Goal: Information Seeking & Learning: Learn about a topic

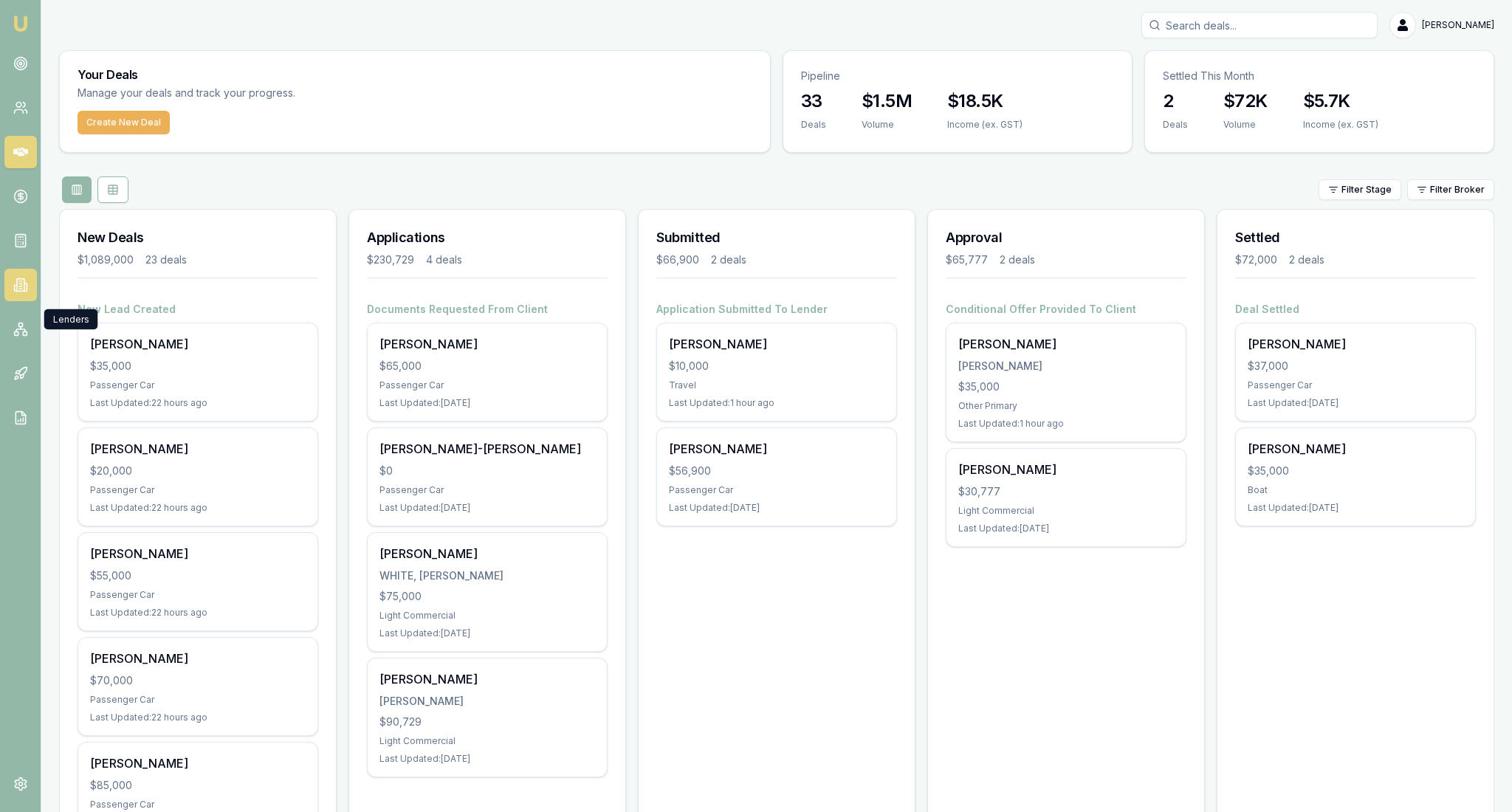
click at [27, 292] on icon at bounding box center [25, 287] width 3 height 8
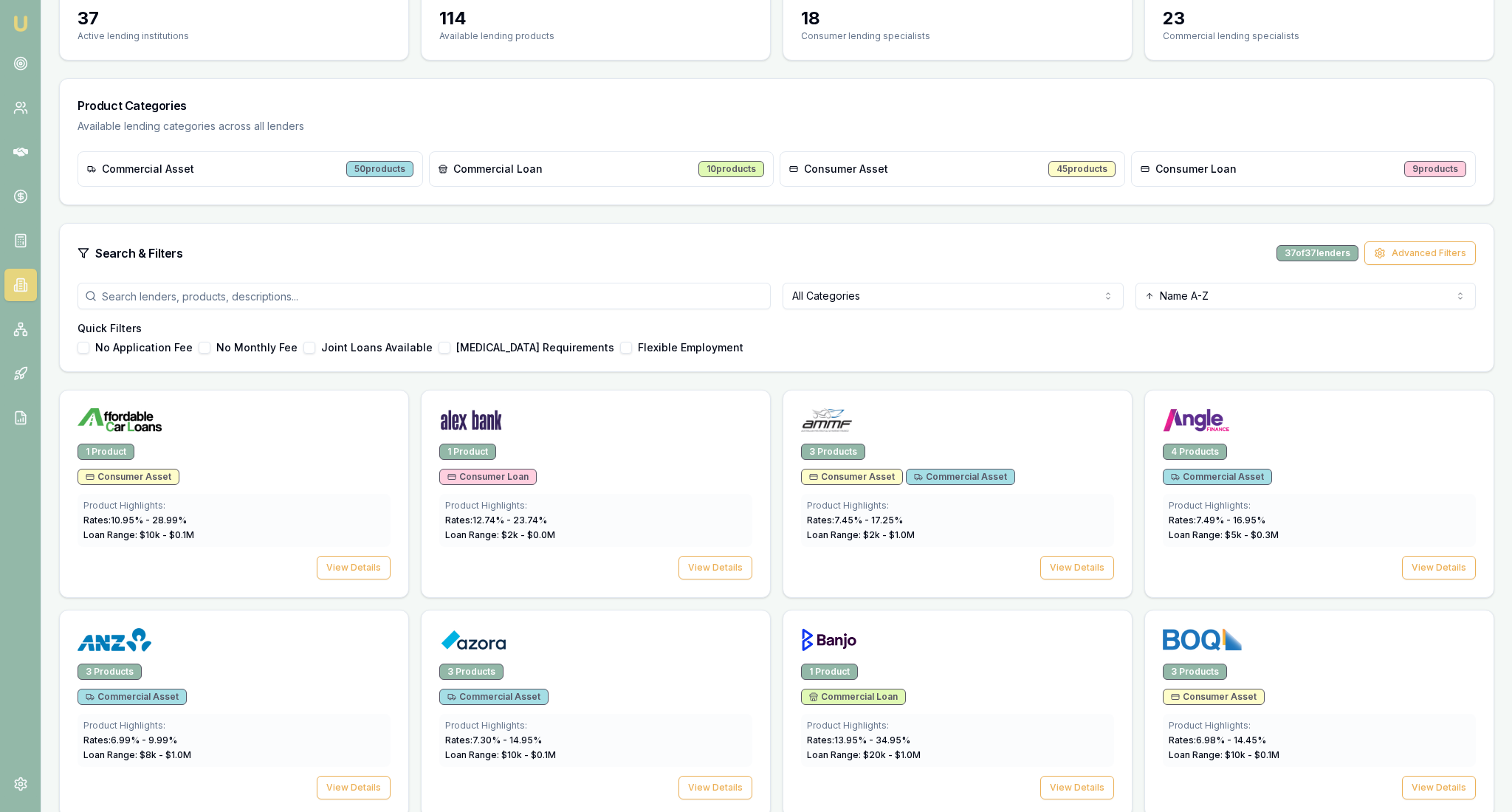
scroll to position [233, 0]
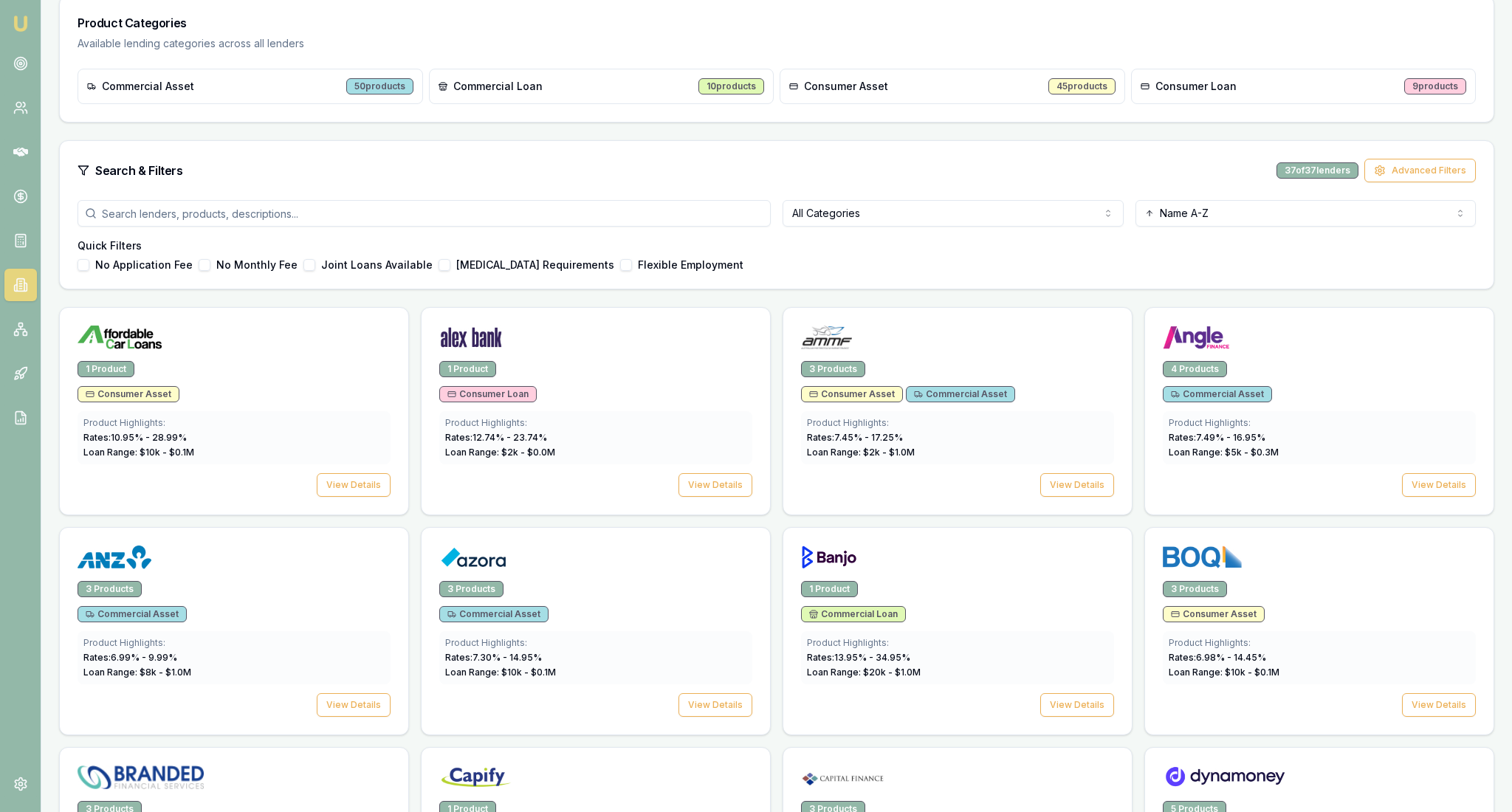
click at [1106, 271] on html "Emu Broker [PERSON_NAME] Toggle Menu Lenders Directory Browse our directory of …" at bounding box center [756, 172] width 1512 height 812
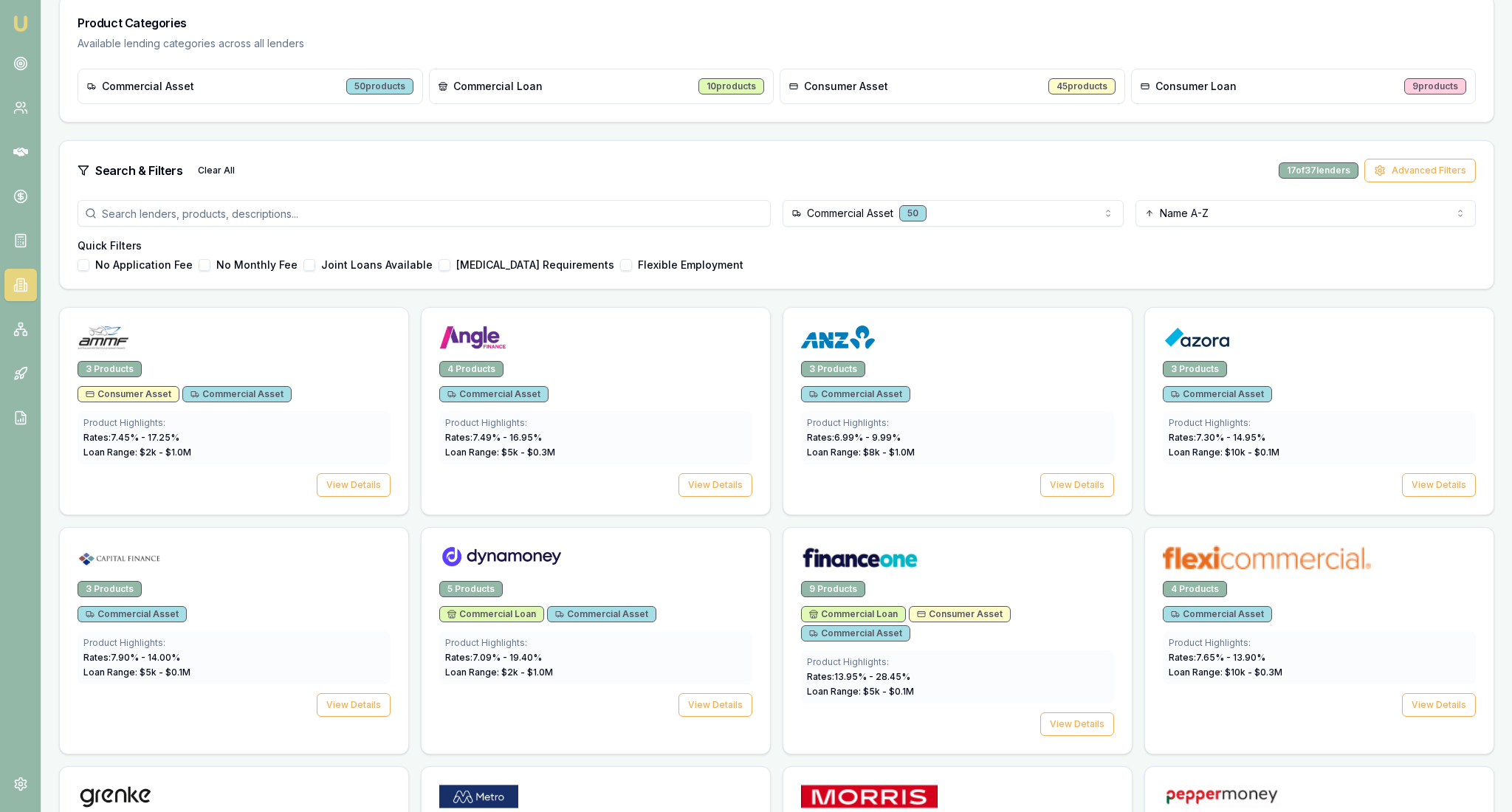
click at [978, 271] on div "No Application Fee No Monthly Fee Joint Loans Available [MEDICAL_DATA] Requirem…" at bounding box center [776, 265] width 1398 height 12
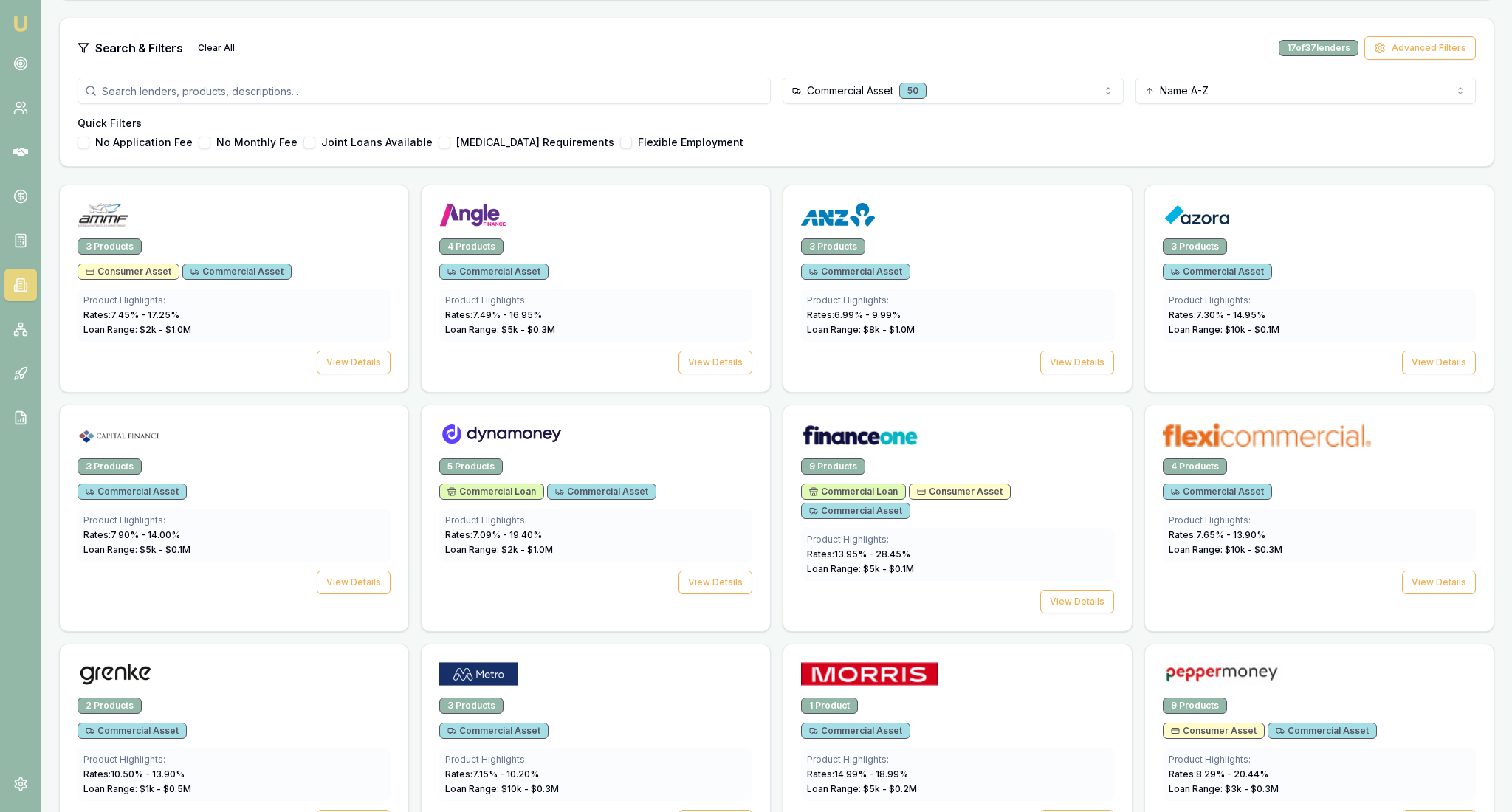
scroll to position [384, 0]
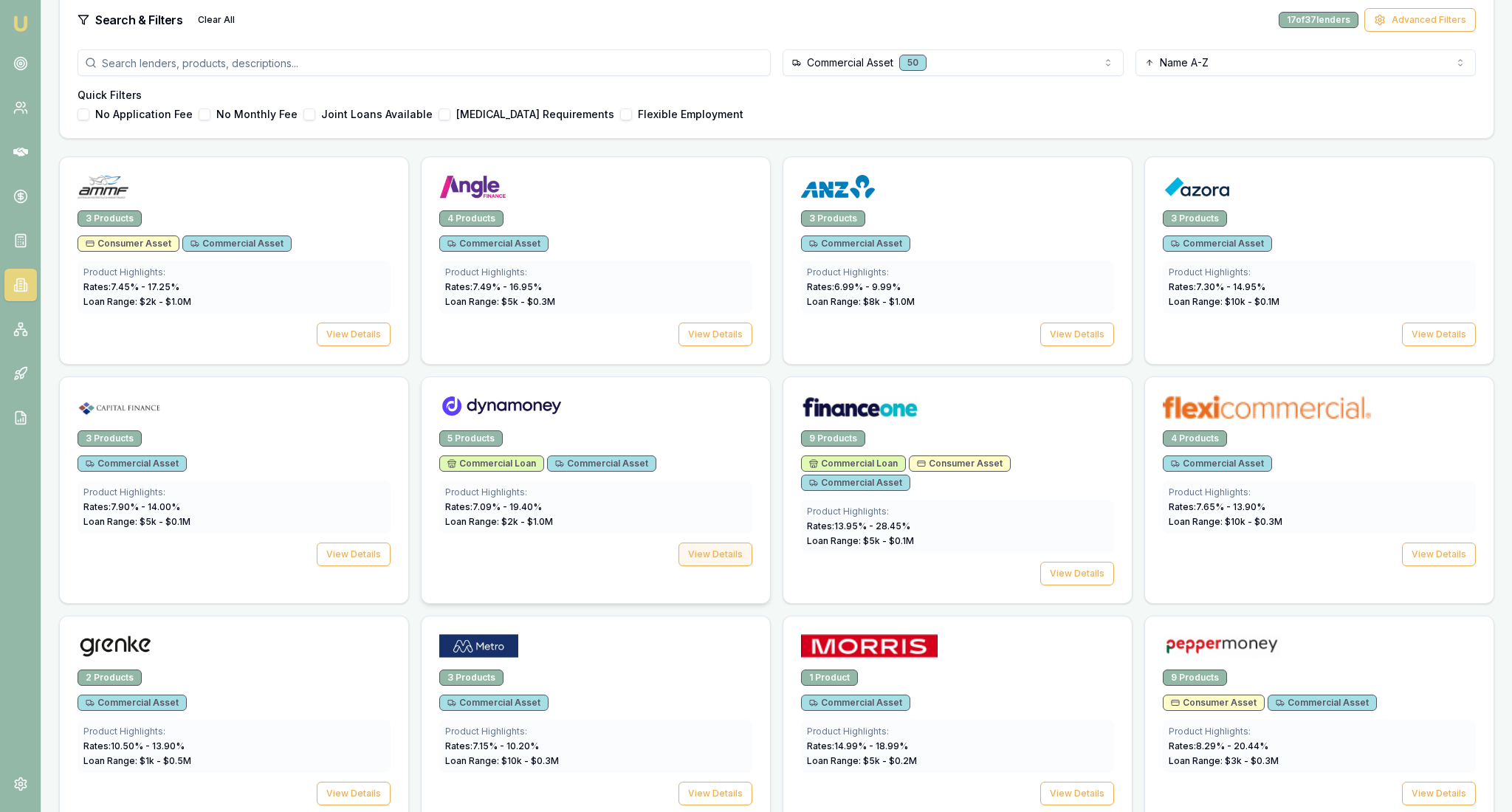
click at [712, 566] on button "View Details" at bounding box center [716, 554] width 74 height 23
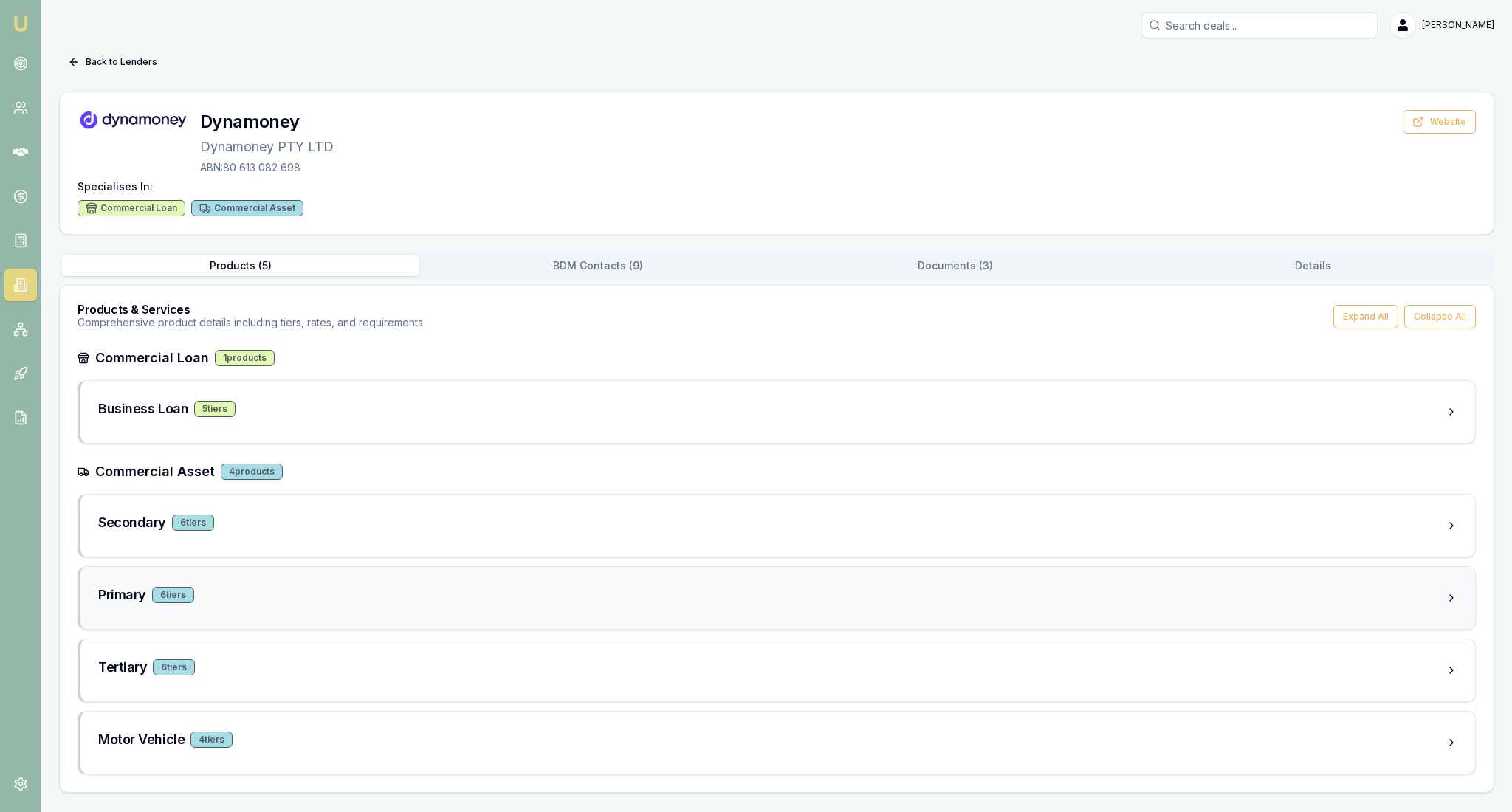
scroll to position [93, 0]
click at [372, 657] on div "Tertiary 6 tier s" at bounding box center [772, 667] width 1347 height 21
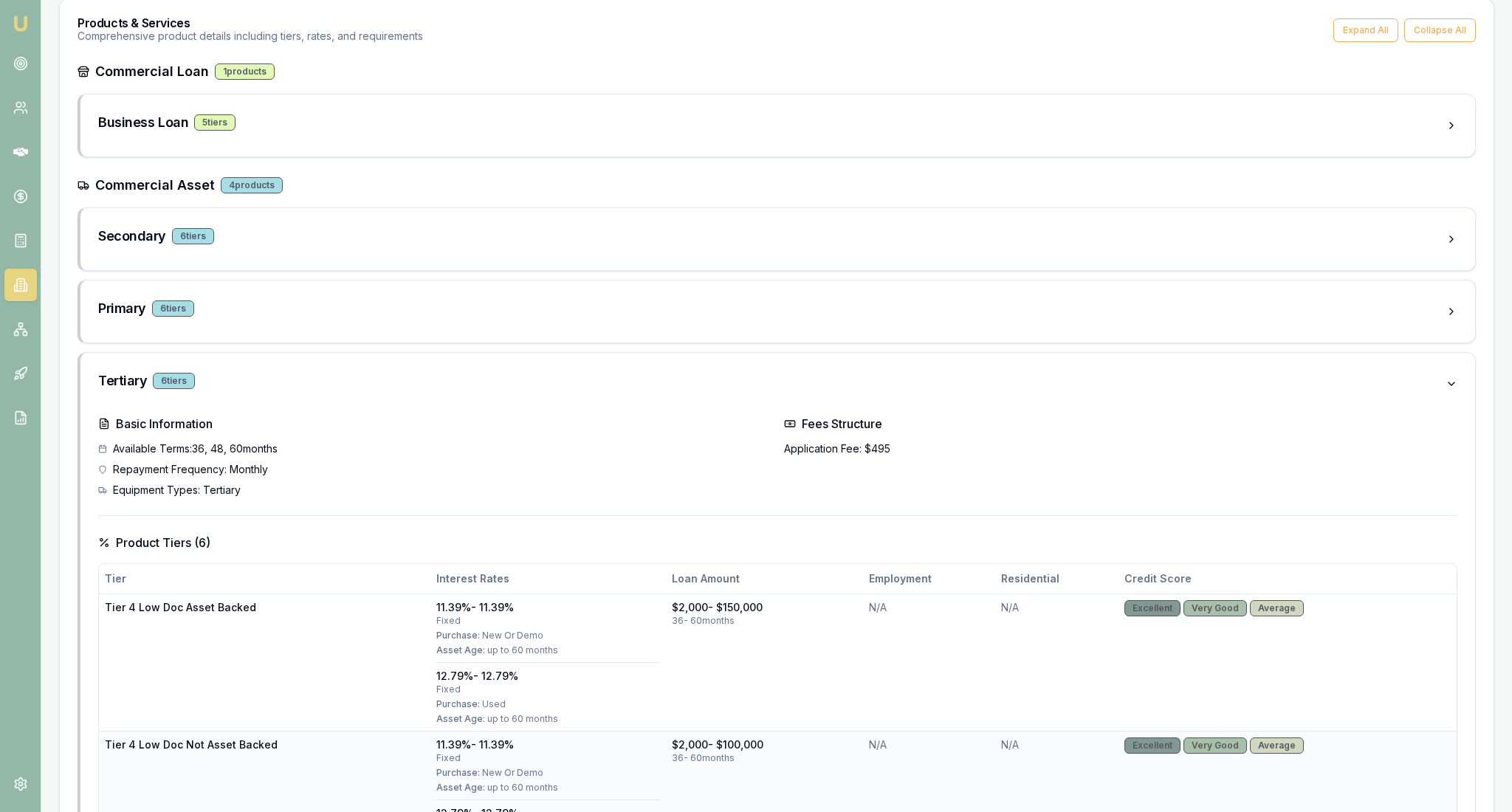
scroll to position [279, 0]
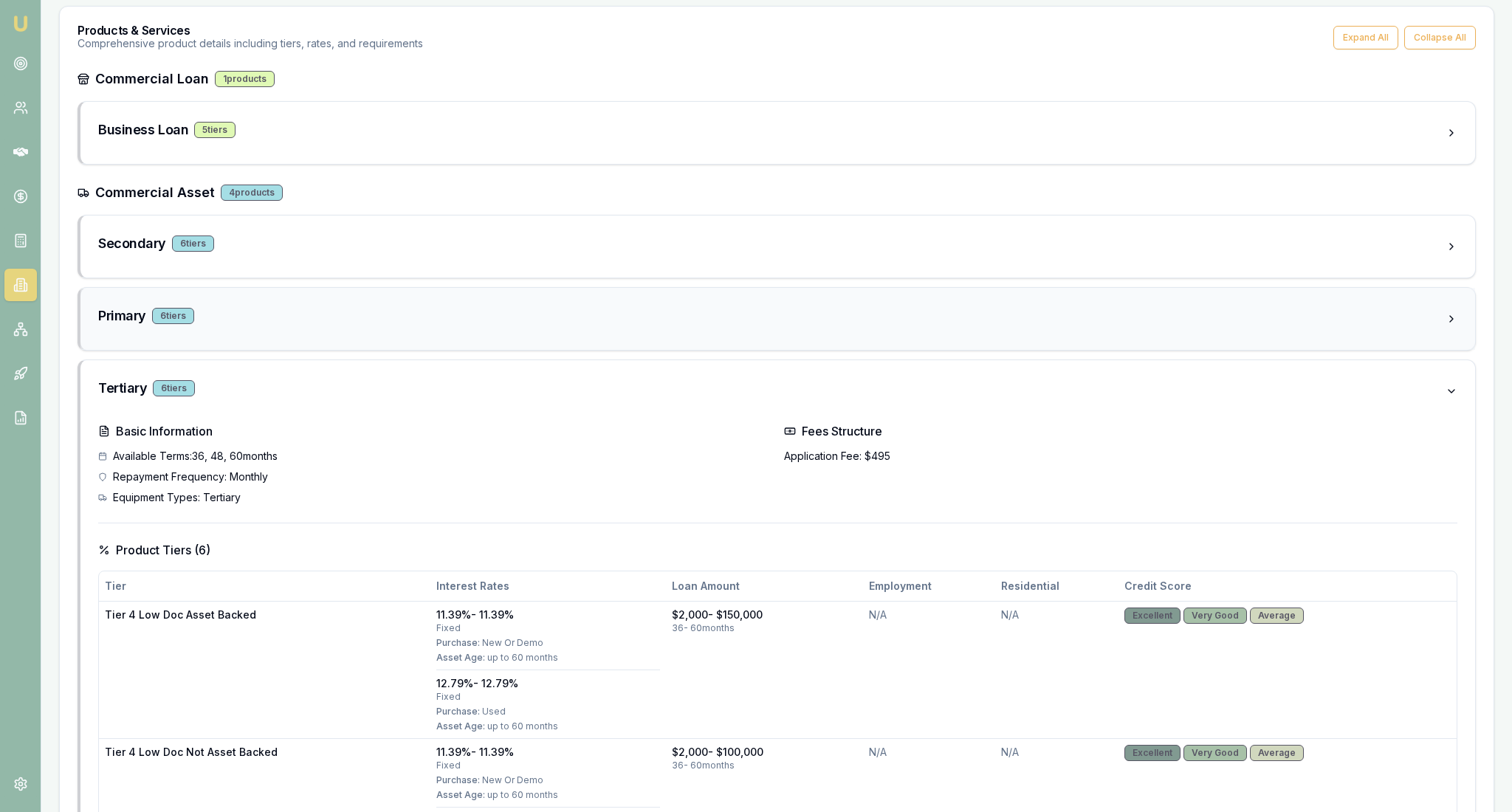
click at [282, 326] on div "Primary 6 tier s" at bounding box center [772, 316] width 1347 height 21
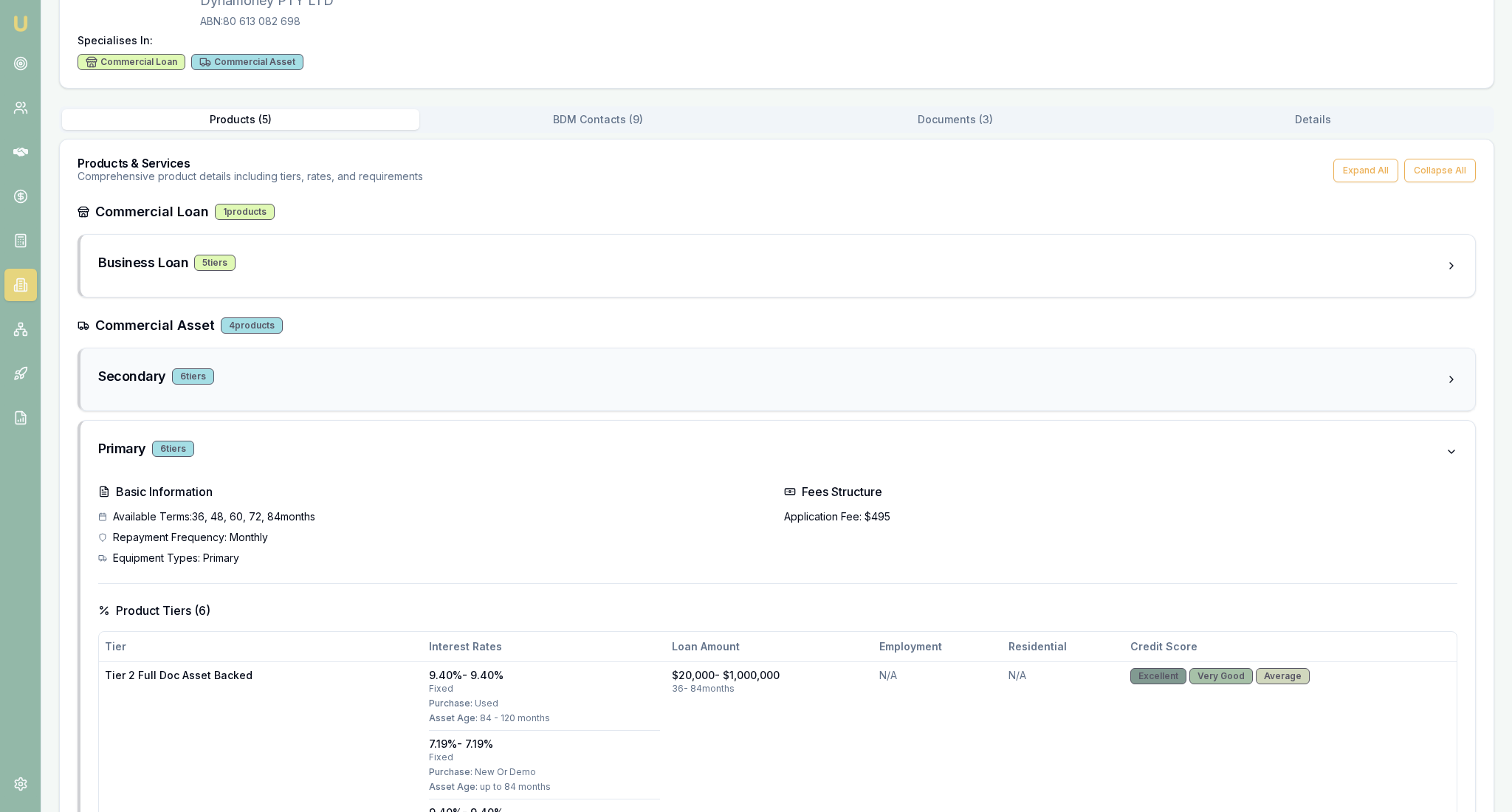
scroll to position [140, 0]
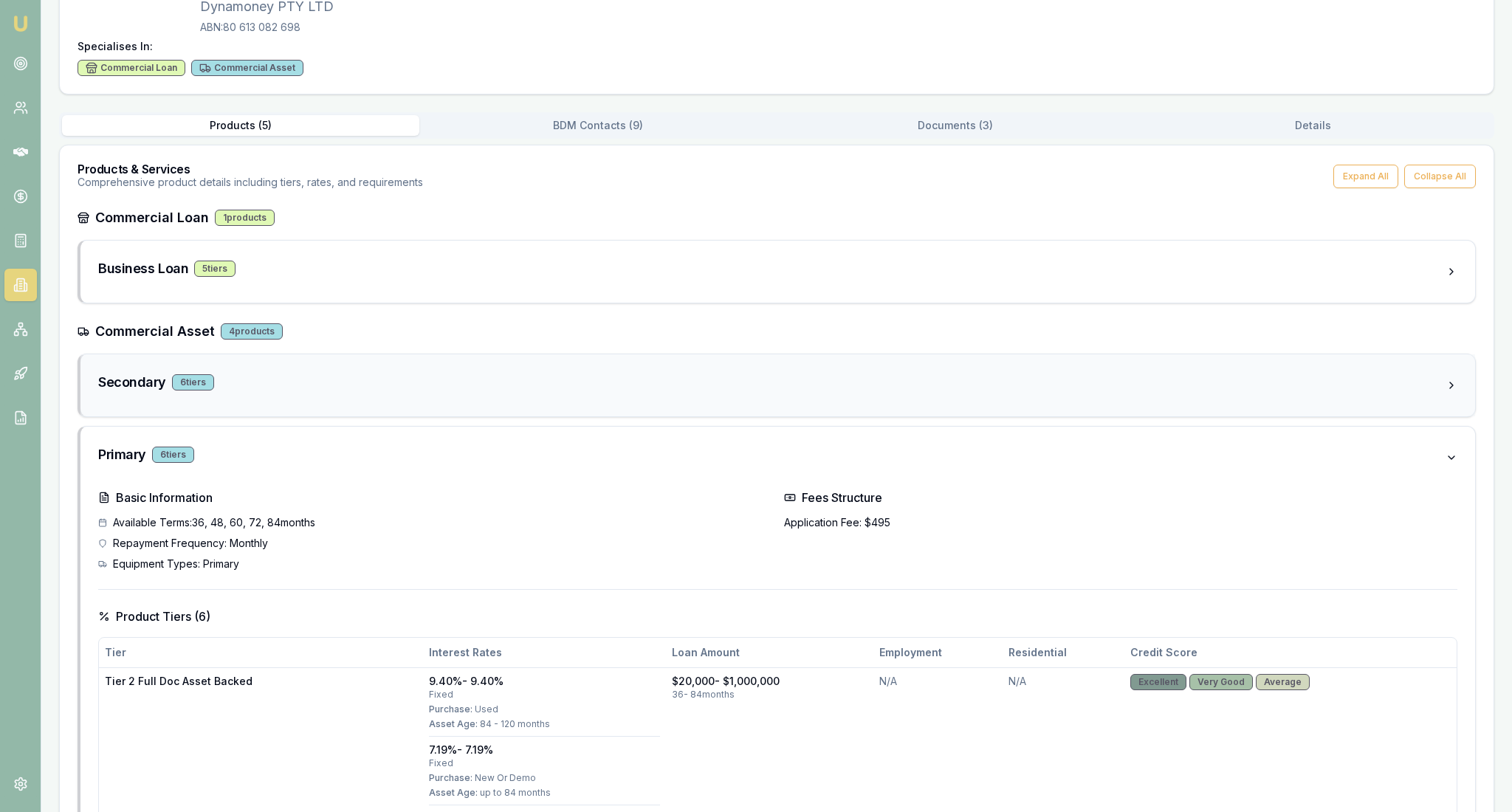
click at [335, 393] on div "Secondary 6 tier s" at bounding box center [772, 382] width 1347 height 21
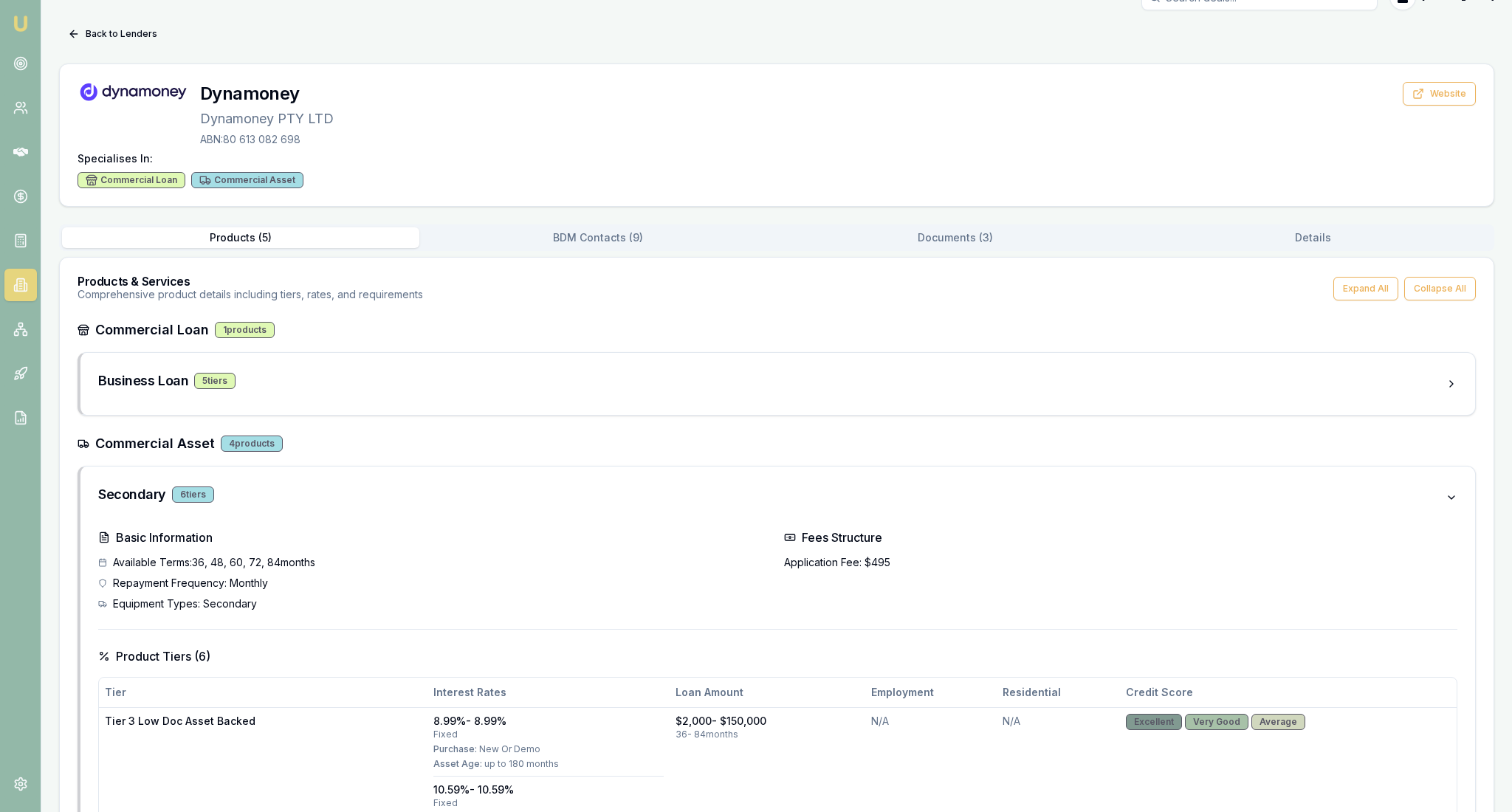
scroll to position [27, 0]
click at [339, 393] on div "Business Loan 5 tier s" at bounding box center [772, 382] width 1347 height 21
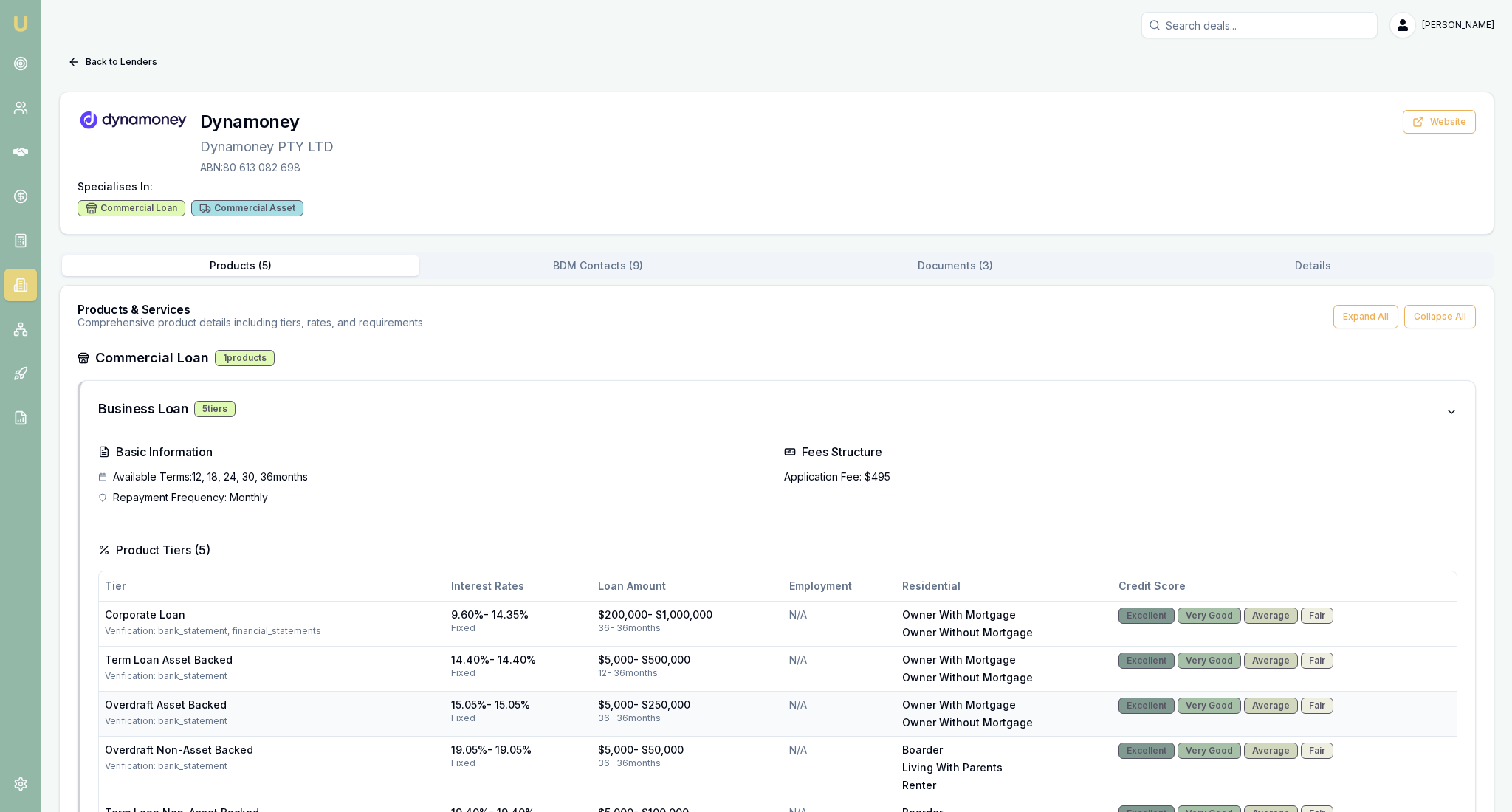
scroll to position [0, 0]
click at [80, 68] on icon at bounding box center [74, 62] width 12 height 12
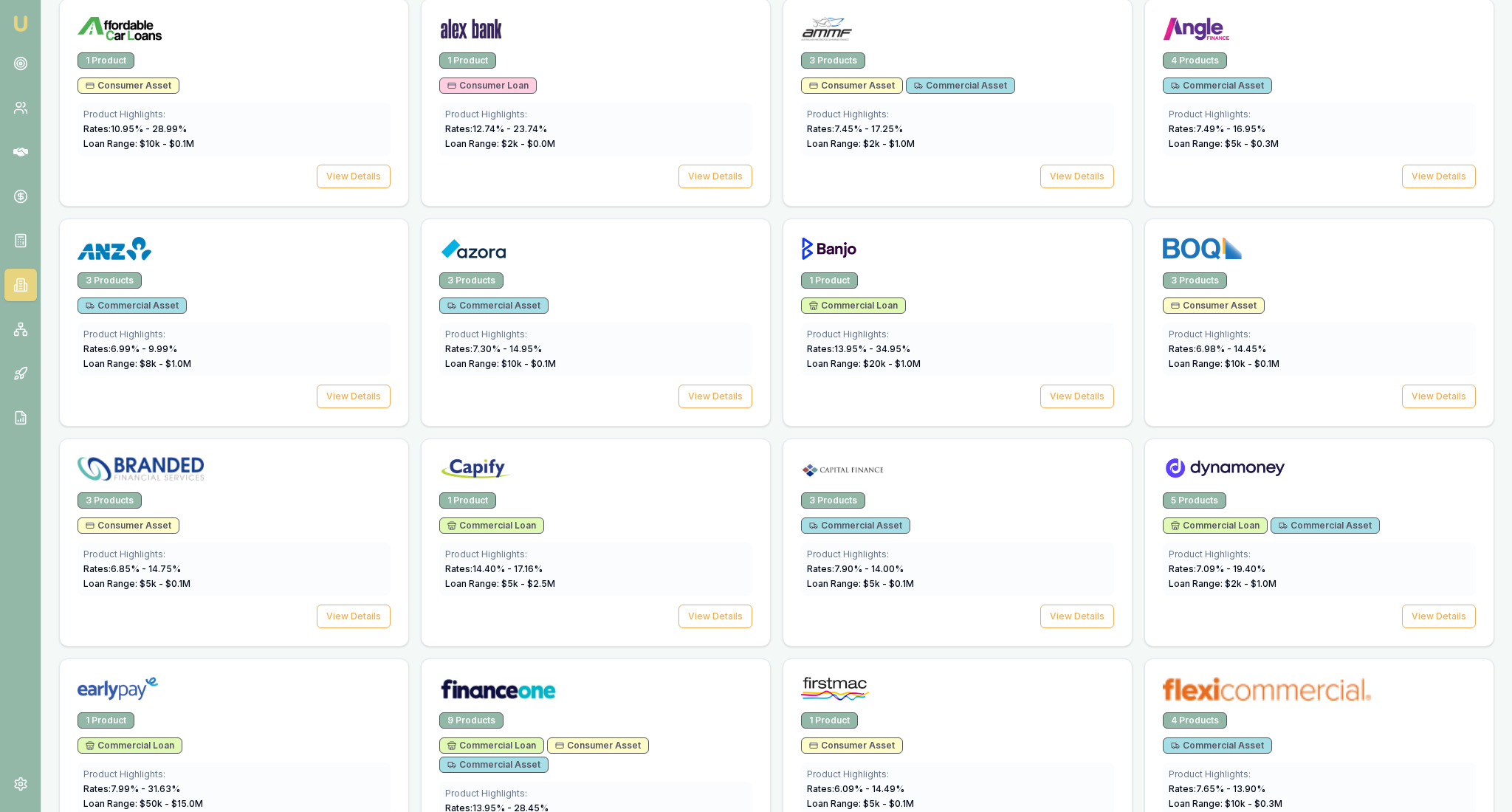
scroll to position [576, 0]
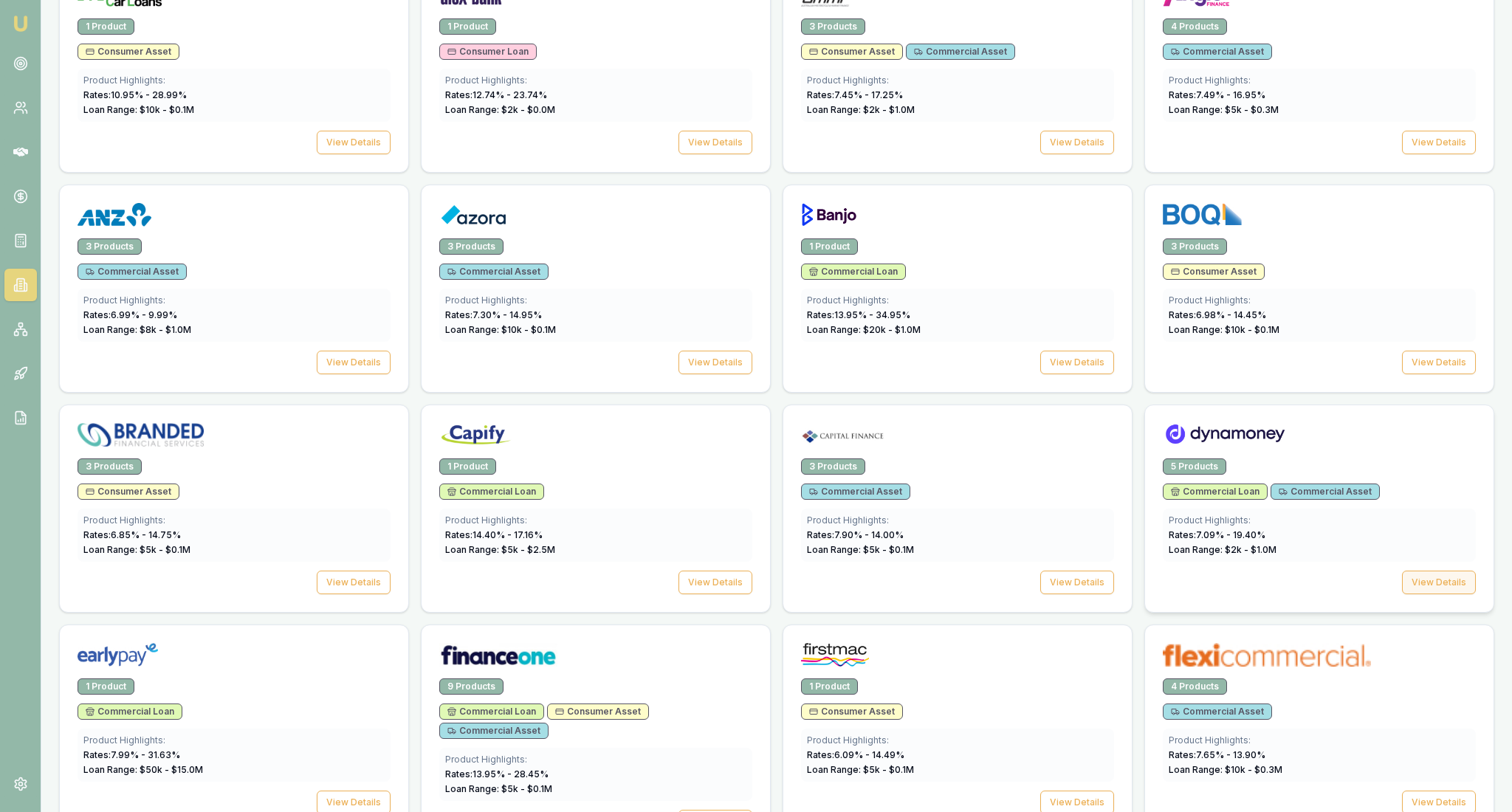
click at [1403, 594] on button "View Details" at bounding box center [1440, 582] width 74 height 23
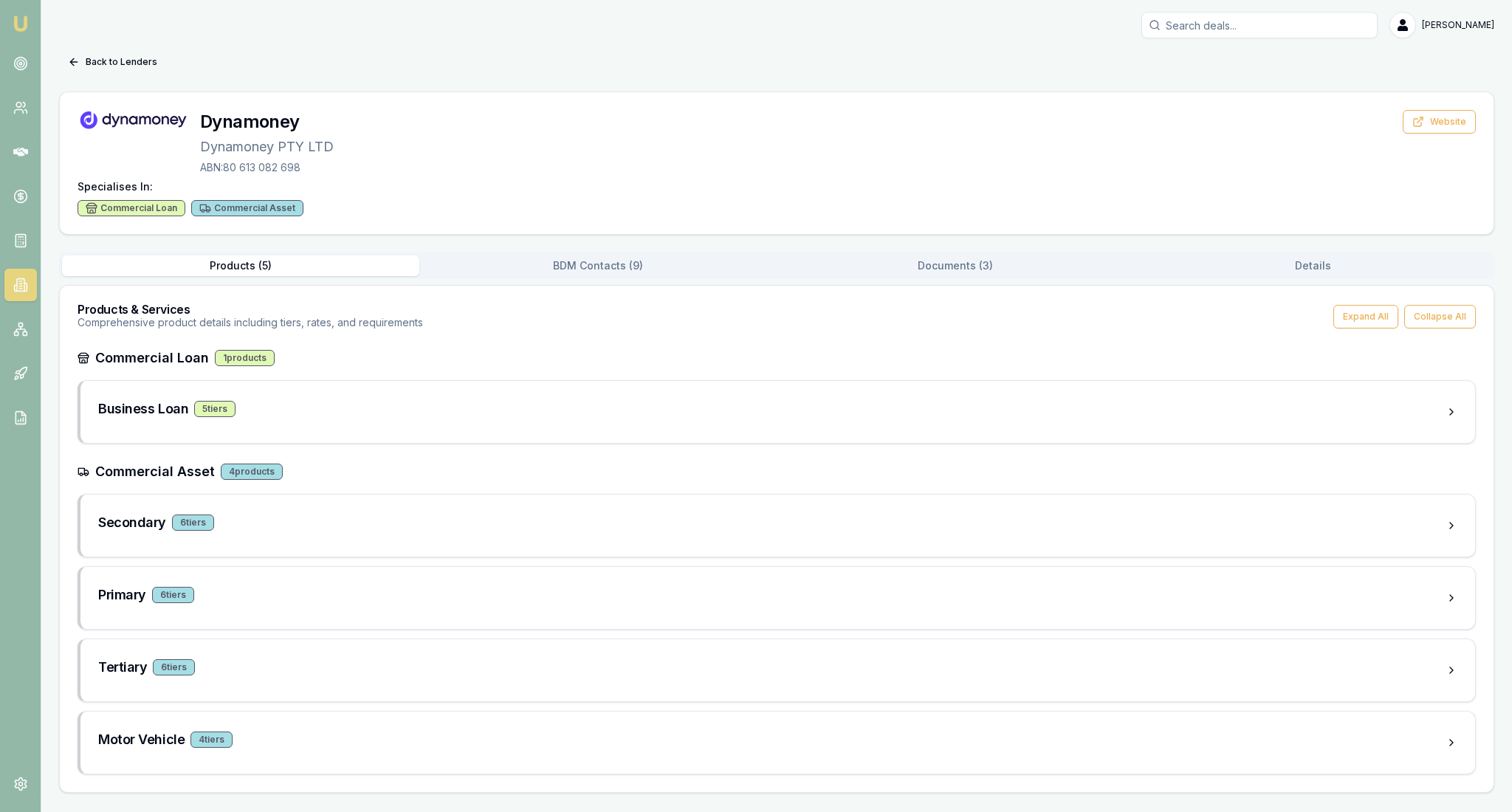
scroll to position [93, 0]
click at [943, 207] on div "Back to Lenders Dynamoney Dynamoney PTY LTD ABN: 80 613 082 698 Website Special…" at bounding box center [777, 421] width 1435 height 742
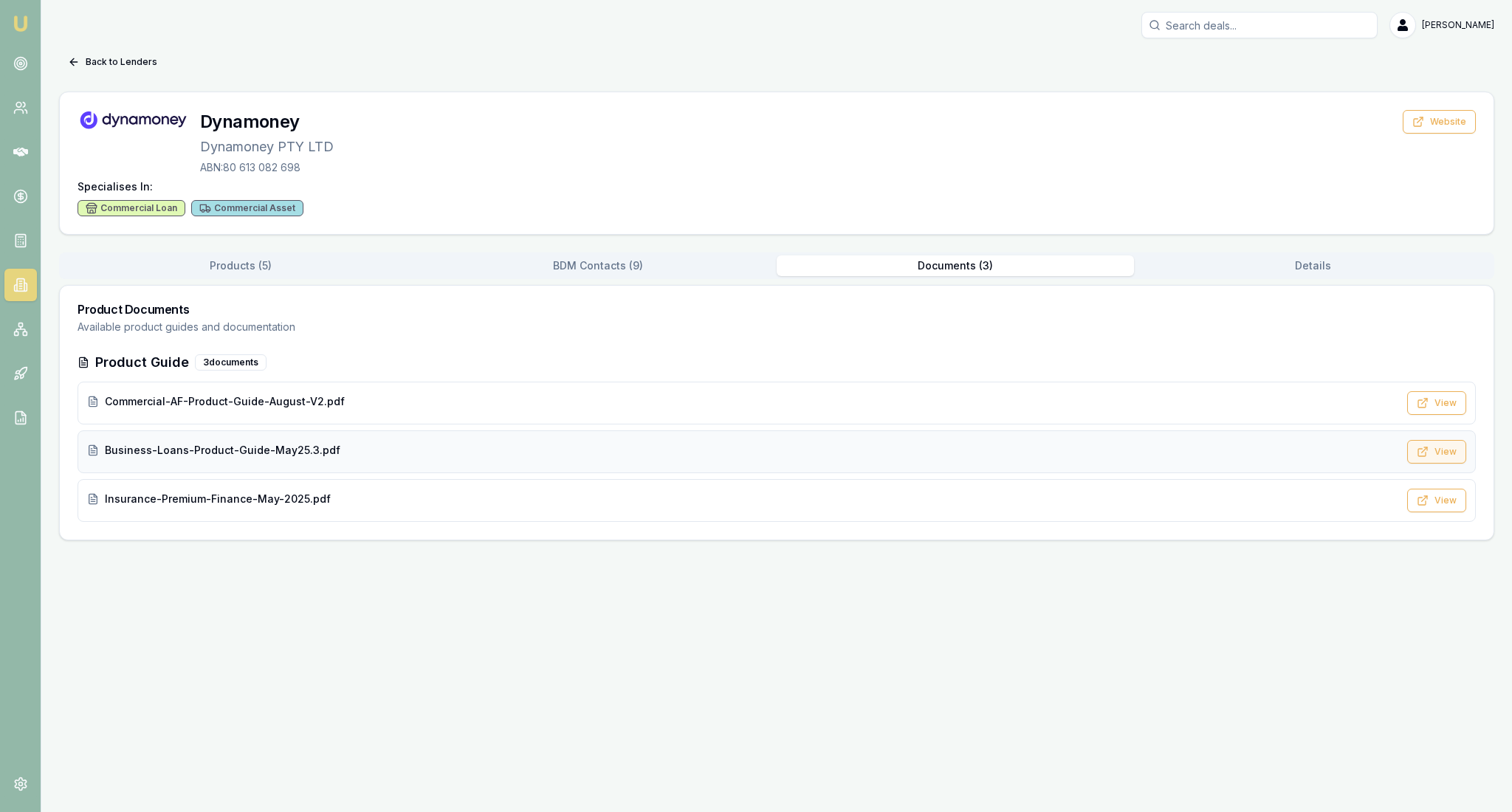
click at [1422, 463] on button "View" at bounding box center [1437, 451] width 59 height 23
